Goal: Task Accomplishment & Management: Manage account settings

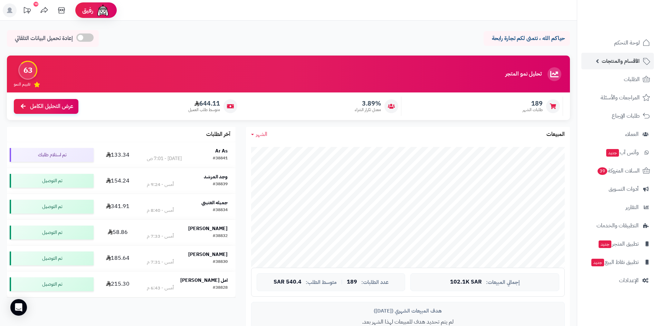
click at [617, 61] on span "الأقسام والمنتجات" at bounding box center [621, 61] width 38 height 10
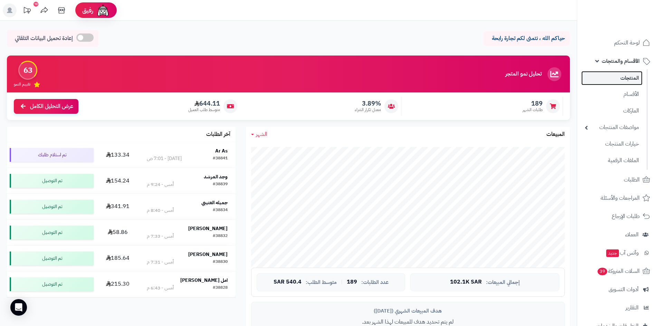
click at [625, 82] on link "المنتجات" at bounding box center [611, 78] width 61 height 14
click at [622, 83] on link "المنتجات" at bounding box center [611, 78] width 61 height 14
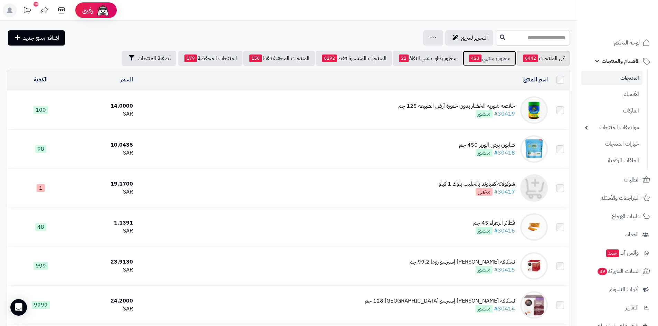
click at [484, 59] on link "مخزون منتهي 423" at bounding box center [489, 58] width 53 height 15
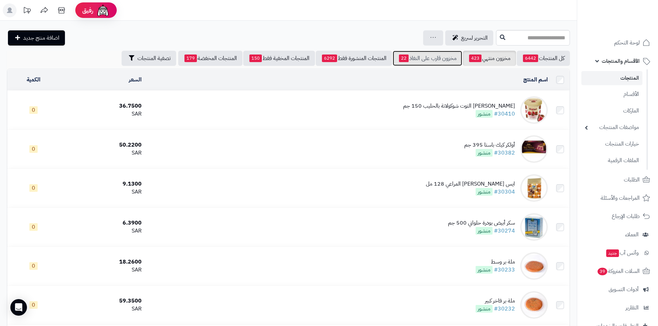
click at [405, 54] on link "مخزون قارب على النفاذ 22" at bounding box center [427, 58] width 69 height 15
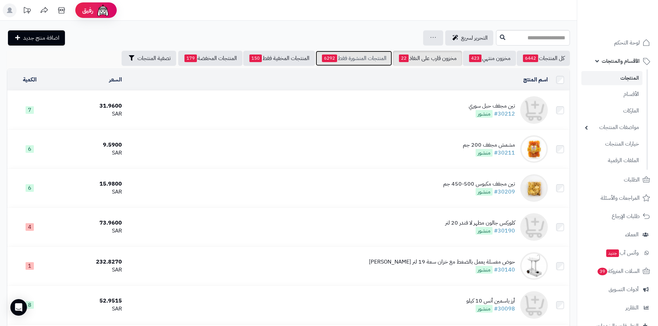
click at [355, 59] on link "المنتجات المنشورة فقط 6292" at bounding box center [354, 58] width 76 height 15
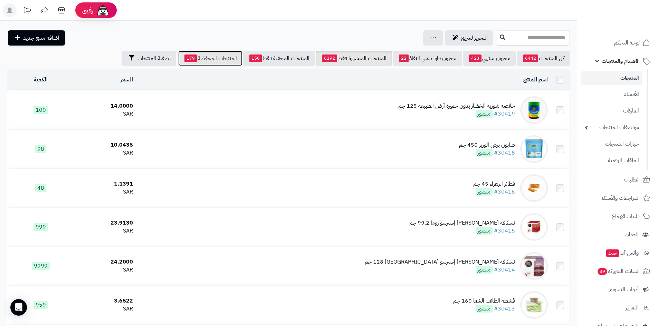
click at [205, 59] on link "المنتجات المخفضة 179" at bounding box center [210, 58] width 64 height 15
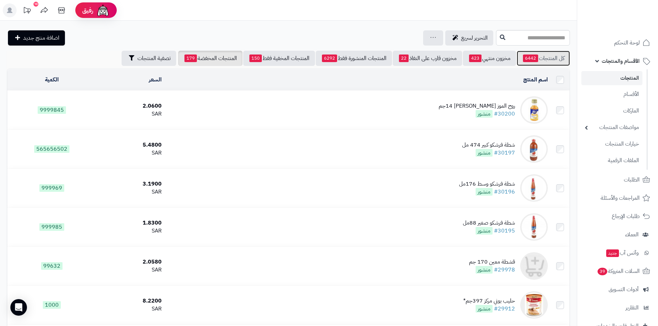
click at [541, 57] on link "كل المنتجات 6442" at bounding box center [543, 58] width 53 height 15
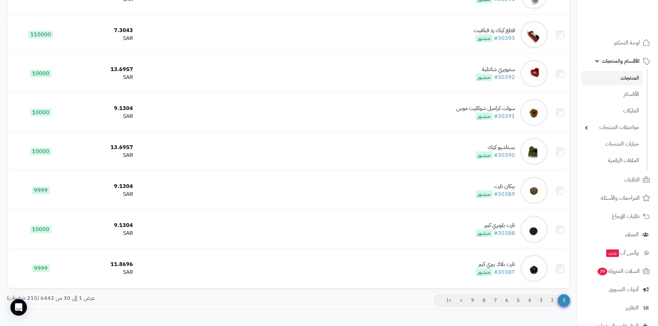
scroll to position [837, 0]
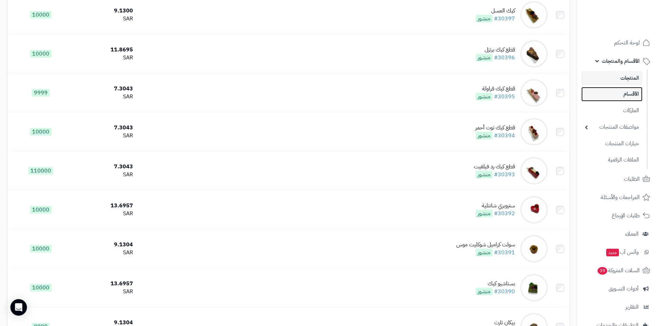
click at [631, 91] on link "الأقسام" at bounding box center [611, 94] width 61 height 14
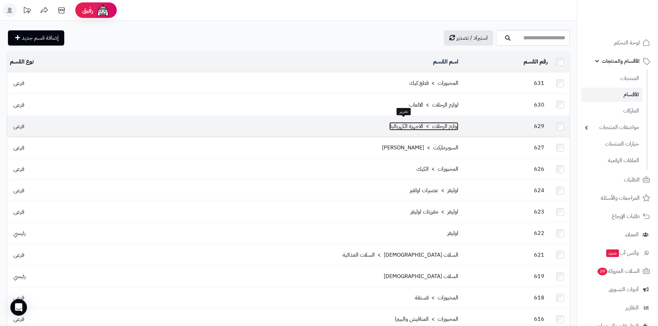
click at [398, 124] on link "لوازم الرحلات > الاجهزة الكهربائية" at bounding box center [423, 126] width 69 height 8
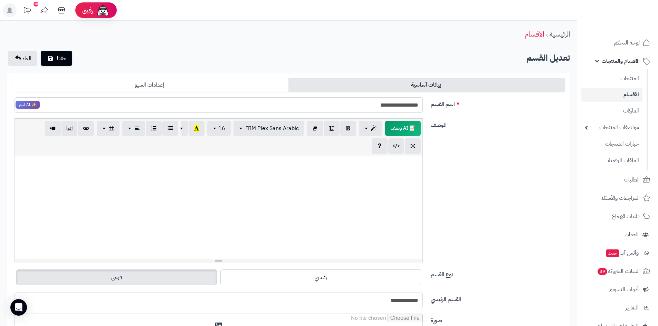
click at [172, 81] on link "إعدادات السيو" at bounding box center [150, 85] width 276 height 14
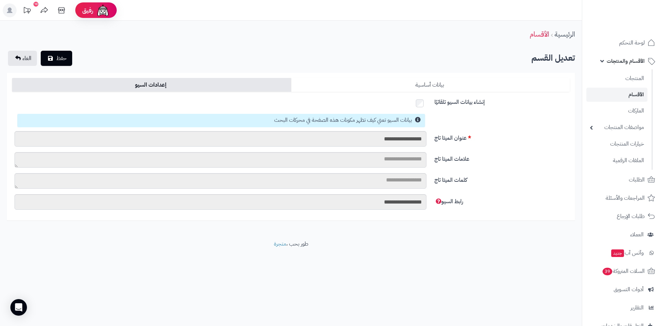
click at [409, 83] on link "بيانات أساسية" at bounding box center [430, 85] width 279 height 14
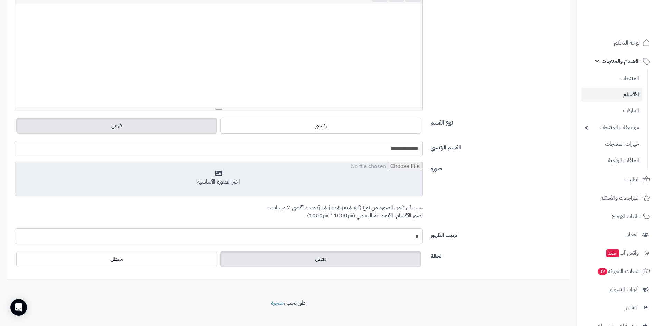
scroll to position [160, 0]
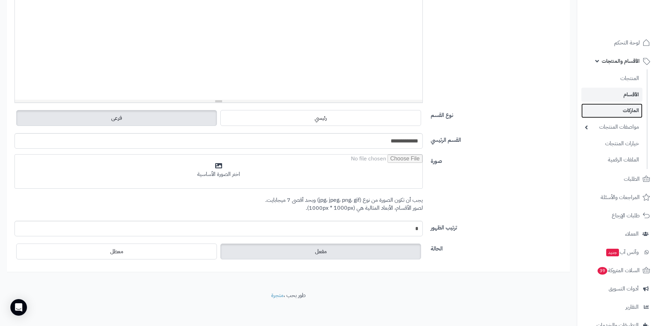
click at [623, 110] on link "الماركات" at bounding box center [611, 111] width 61 height 14
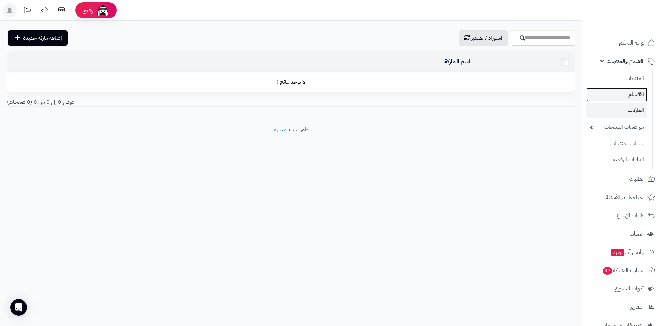
click at [633, 98] on link "الأقسام" at bounding box center [617, 95] width 61 height 14
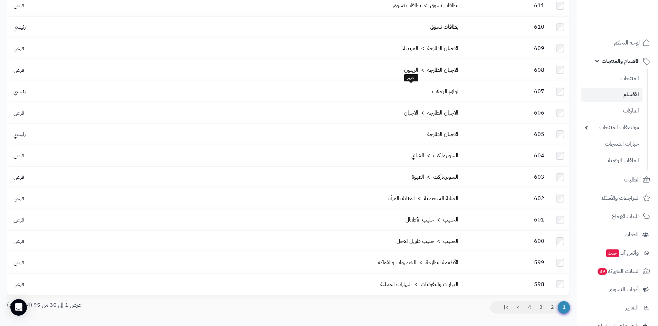
scroll to position [432, 0]
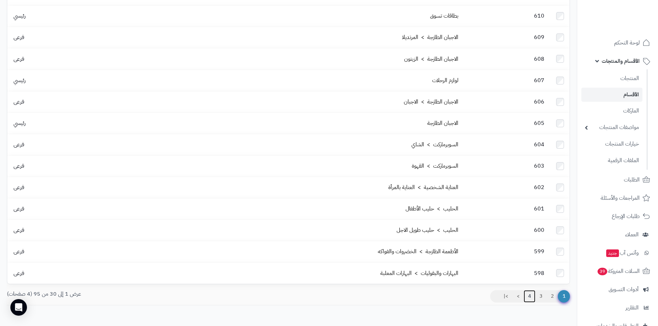
click at [529, 291] on link "4" at bounding box center [530, 297] width 12 height 12
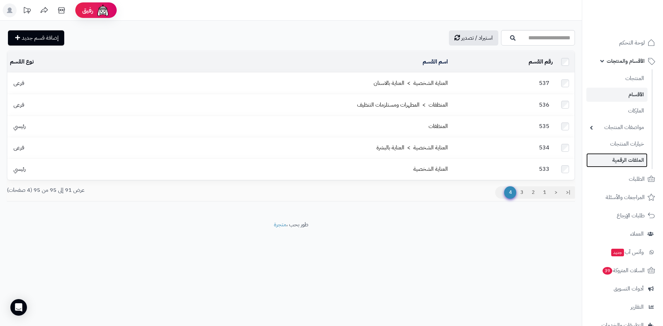
click at [621, 155] on link "الملفات الرقمية" at bounding box center [617, 160] width 61 height 14
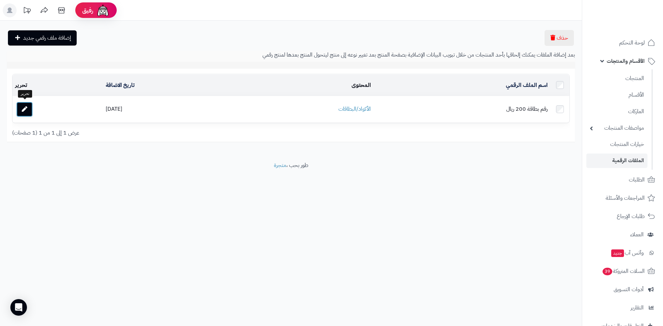
click at [27, 107] on link at bounding box center [24, 109] width 17 height 15
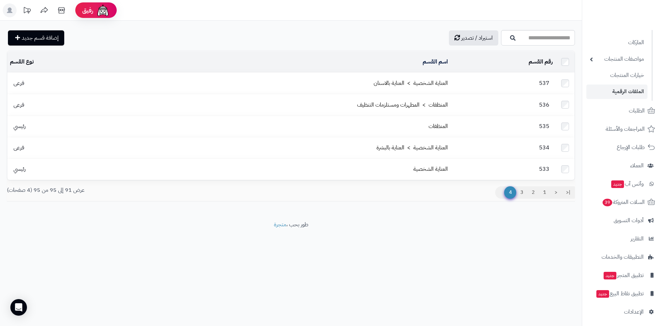
scroll to position [72, 0]
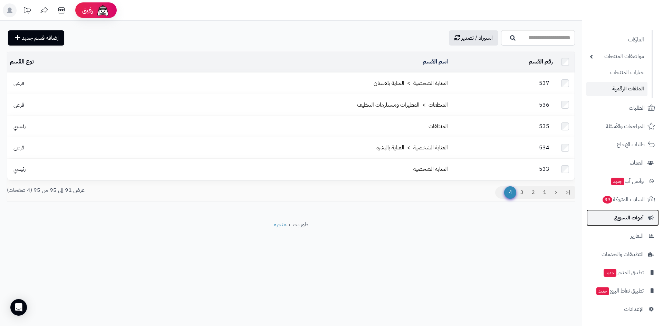
click at [632, 217] on span "أدوات التسويق" at bounding box center [629, 218] width 30 height 10
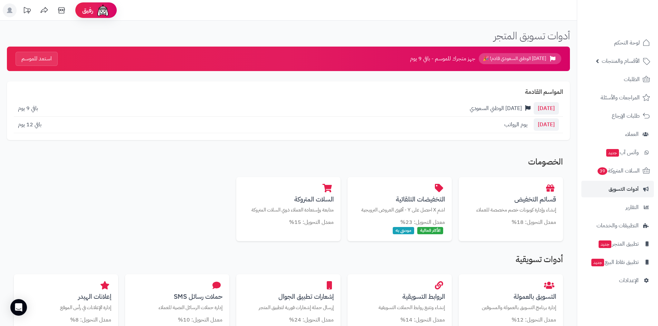
click at [541, 108] on span "23 سبتمبر" at bounding box center [546, 108] width 25 height 12
click at [525, 111] on icon at bounding box center [528, 108] width 6 height 6
click at [525, 109] on icon at bounding box center [528, 108] width 6 height 6
click at [513, 133] on div "27 سبتمبر يوم الرواتب باقي 12 يوم" at bounding box center [288, 125] width 549 height 17
click at [515, 126] on span "يوم الرواتب" at bounding box center [515, 125] width 23 height 8
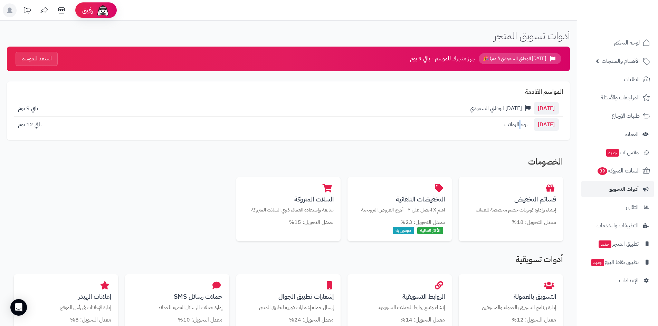
click at [515, 126] on span "يوم الرواتب" at bounding box center [515, 125] width 23 height 8
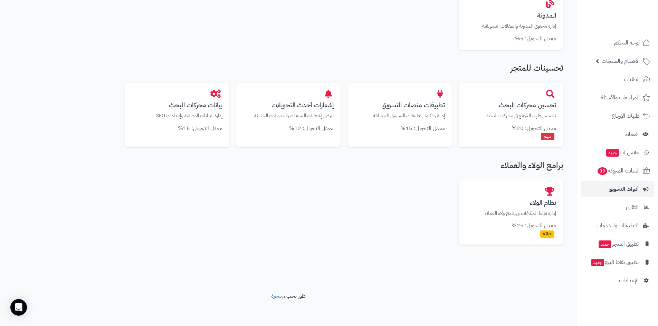
scroll to position [346, 0]
click at [627, 224] on span "التطبيقات والخدمات" at bounding box center [618, 226] width 42 height 10
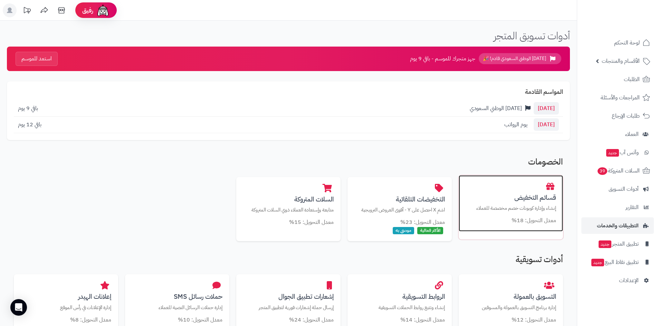
click at [499, 191] on div "قسائم التخفيض إنشاء وإدارة كوبونات خصم مخصصة للعملاء معدل التحويل: 18%" at bounding box center [511, 204] width 104 height 57
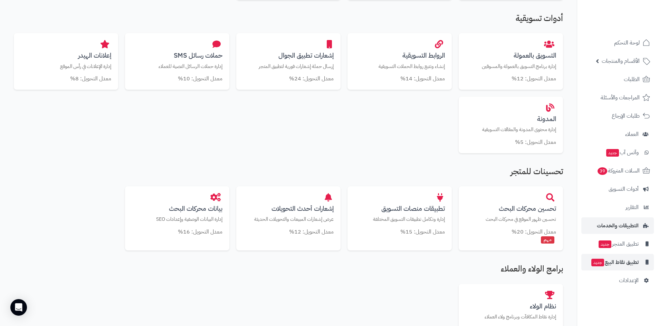
scroll to position [242, 0]
click at [634, 281] on span "الإعدادات" at bounding box center [629, 281] width 20 height 10
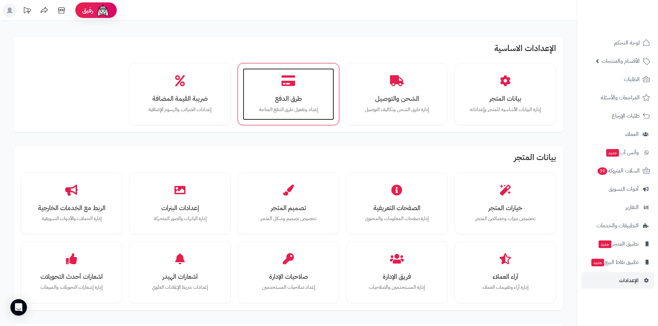
click at [278, 102] on h3 "طرق الدفع" at bounding box center [288, 98] width 77 height 7
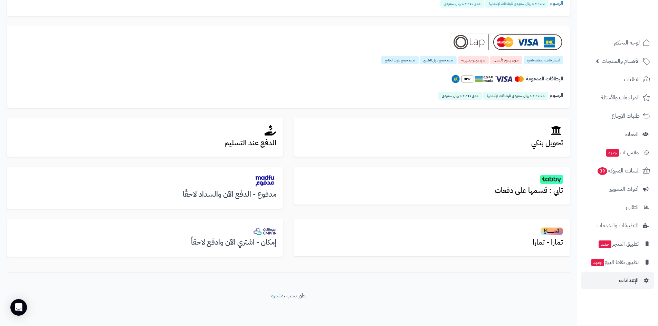
scroll to position [139, 0]
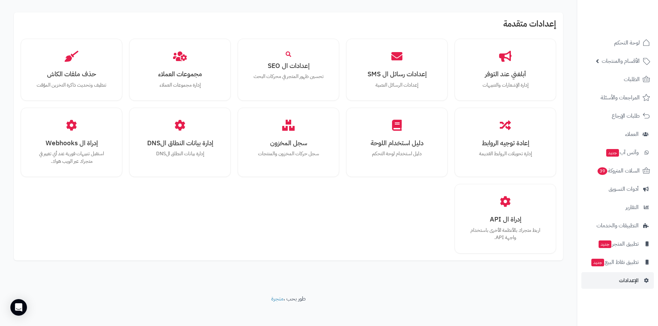
scroll to position [425, 0]
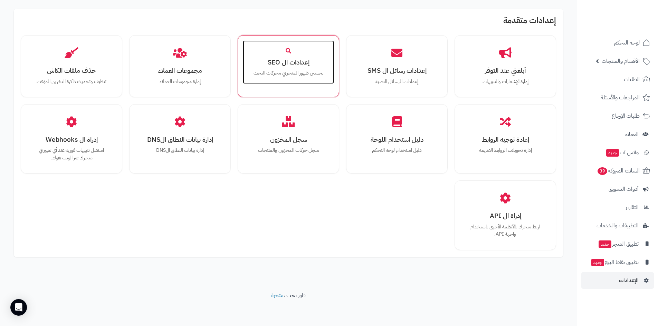
click at [289, 71] on p "تحسين ظهور المتجر في محركات البحث" at bounding box center [288, 73] width 77 height 8
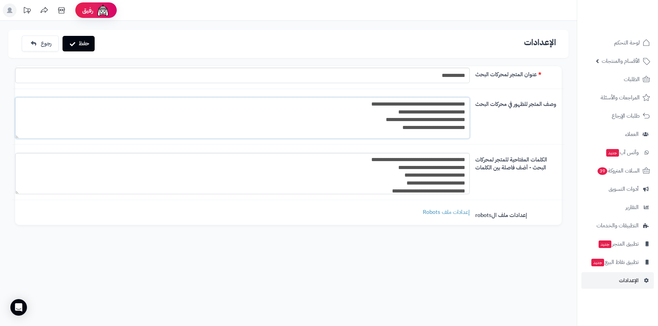
click at [412, 117] on textarea "**********" at bounding box center [242, 117] width 455 height 41
click at [413, 111] on textarea "**********" at bounding box center [242, 117] width 455 height 41
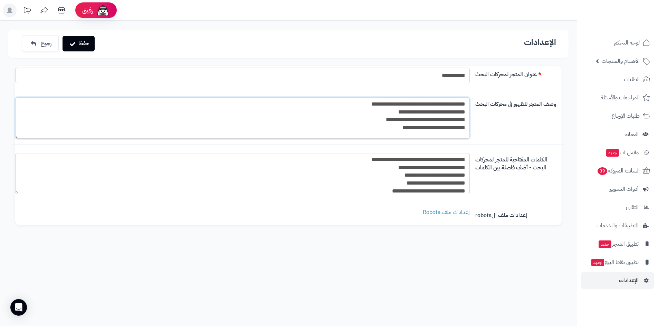
click at [413, 111] on textarea "**********" at bounding box center [242, 117] width 455 height 41
click at [416, 104] on textarea "**********" at bounding box center [242, 117] width 455 height 41
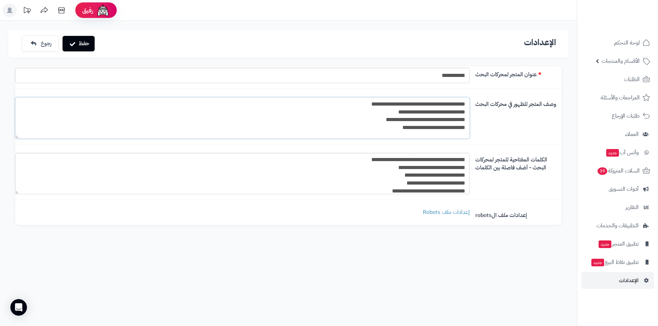
click at [416, 104] on textarea "**********" at bounding box center [242, 117] width 455 height 41
